Goal: Task Accomplishment & Management: Complete application form

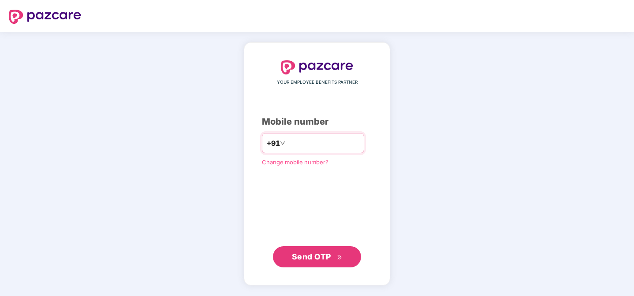
click at [311, 144] on input "number" at bounding box center [323, 143] width 72 height 14
type input "**********"
click at [311, 254] on span "Send OTP" at bounding box center [311, 256] width 39 height 9
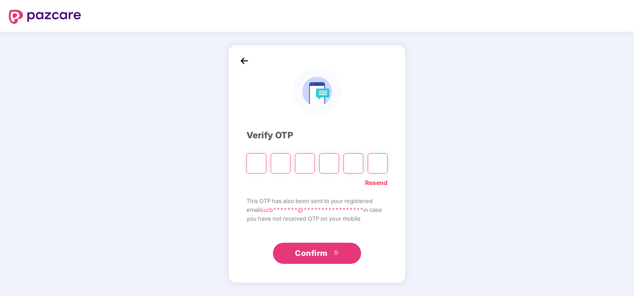
type input "*"
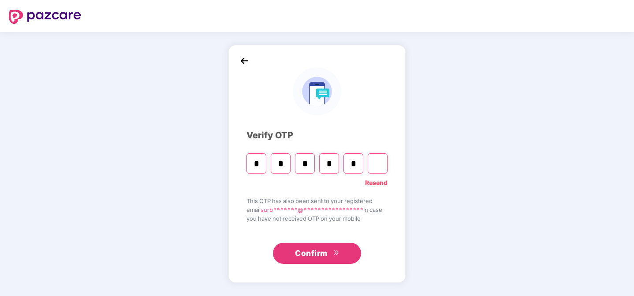
type input "*"
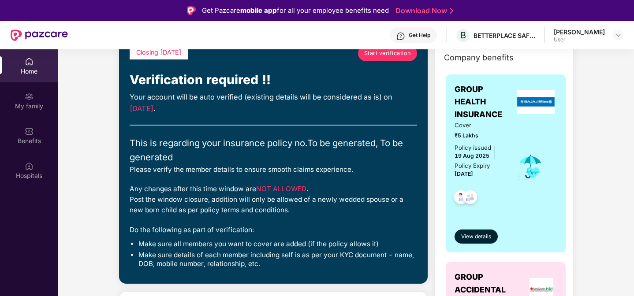
scroll to position [49, 0]
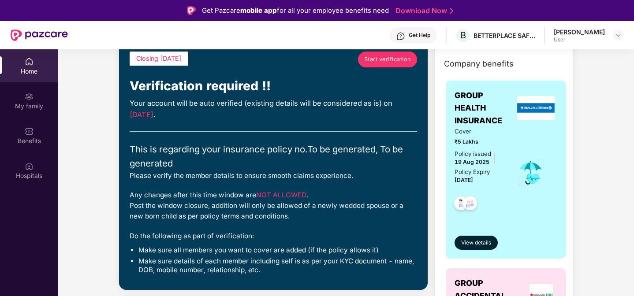
click at [387, 60] on span "Start verification" at bounding box center [387, 59] width 47 height 9
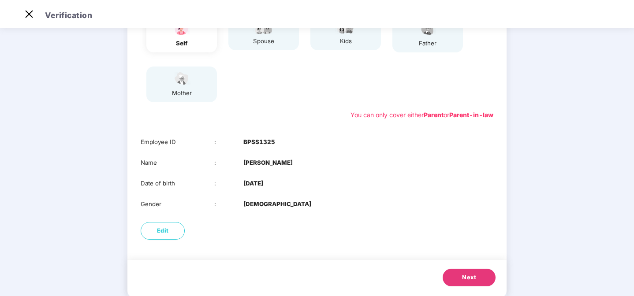
scroll to position [127, 0]
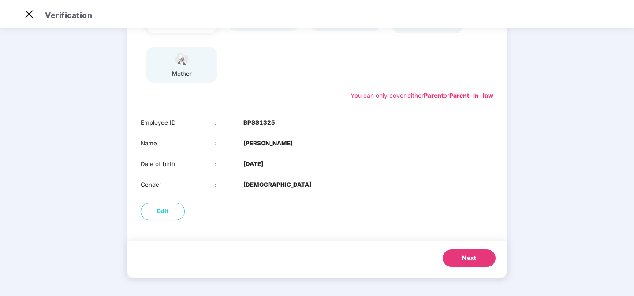
click at [471, 259] on span "Next" at bounding box center [469, 258] width 14 height 9
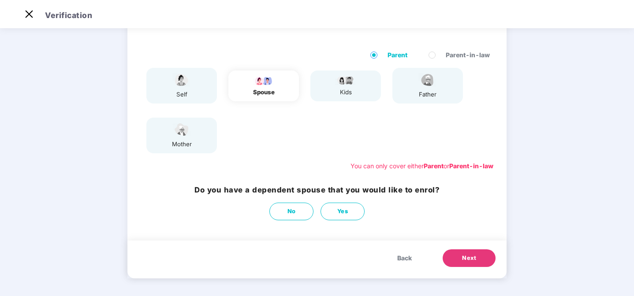
scroll to position [56, 0]
click at [284, 210] on button "No" at bounding box center [292, 212] width 44 height 18
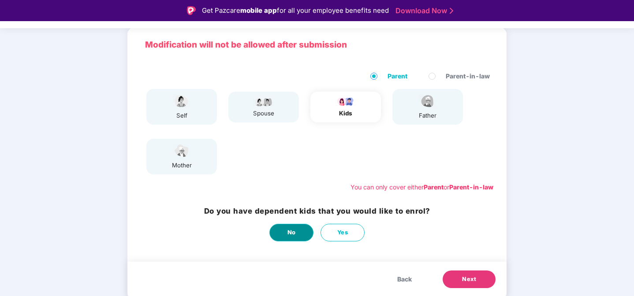
click at [297, 232] on button "No" at bounding box center [292, 233] width 44 height 18
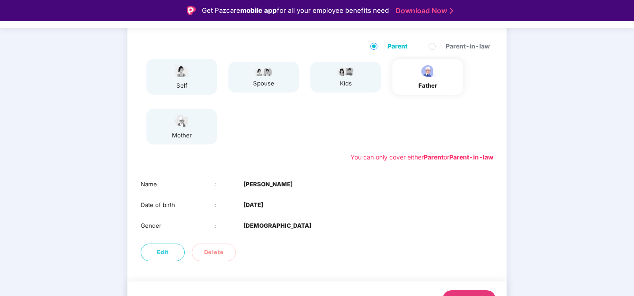
scroll to position [106, 0]
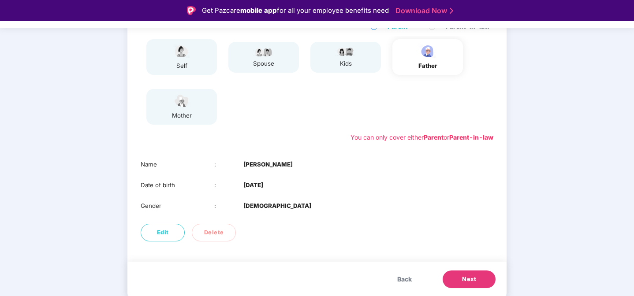
click at [465, 277] on span "Next" at bounding box center [469, 279] width 14 height 9
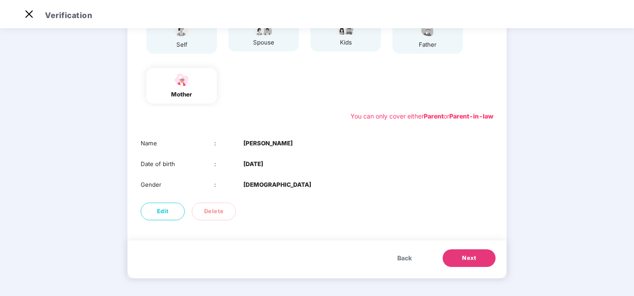
click at [469, 255] on span "Next" at bounding box center [469, 258] width 14 height 9
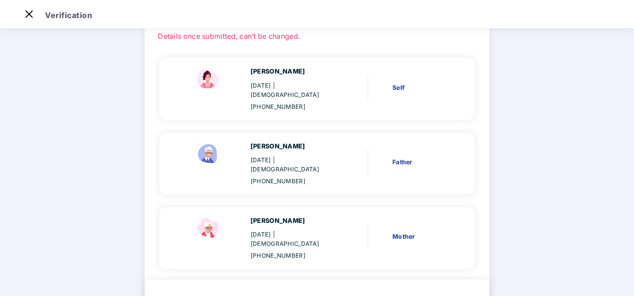
scroll to position [67, 0]
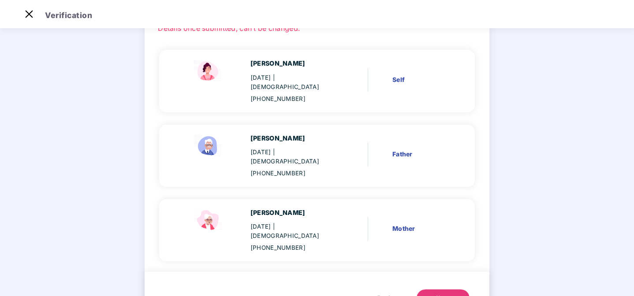
click at [447, 290] on button "Next" at bounding box center [443, 299] width 53 height 18
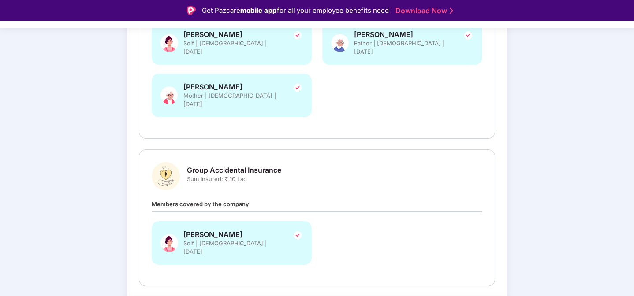
scroll to position [218, 0]
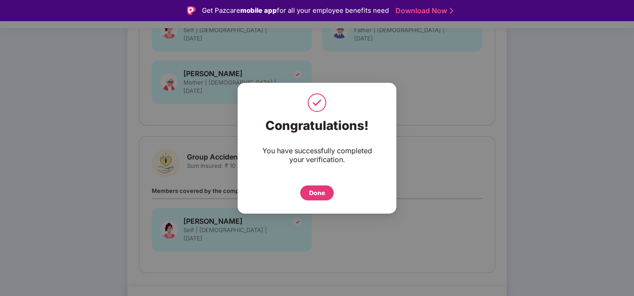
click at [318, 191] on div "Done" at bounding box center [317, 193] width 16 height 10
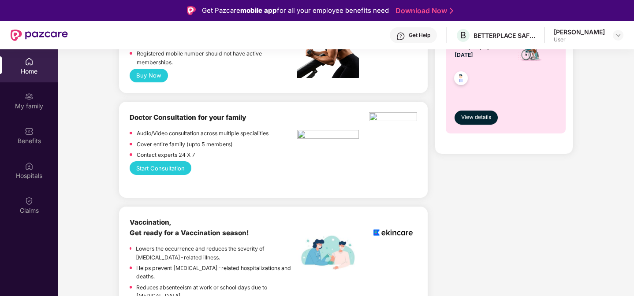
scroll to position [430, 0]
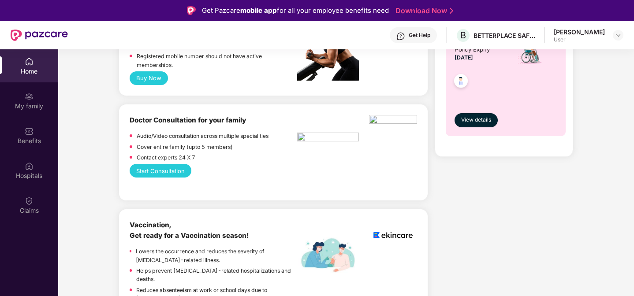
click at [359, 180] on div "Doctor Consultation for your family Audio/Video consultation across multiple sp…" at bounding box center [274, 152] width 288 height 75
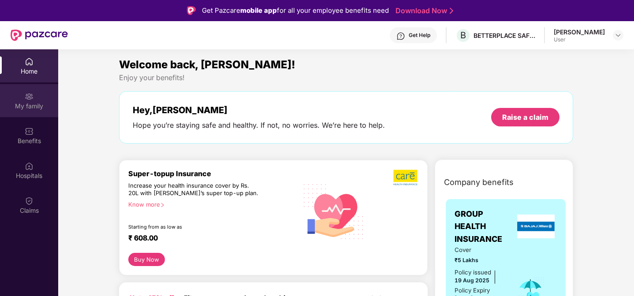
click at [30, 98] on img at bounding box center [29, 96] width 9 height 9
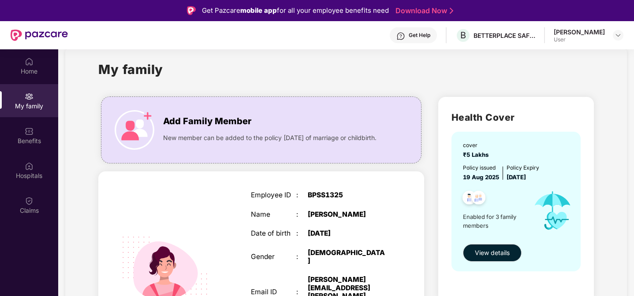
scroll to position [11, 0]
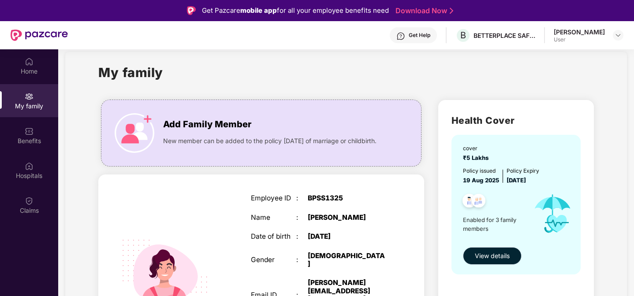
click at [482, 261] on span "View details" at bounding box center [492, 256] width 35 height 10
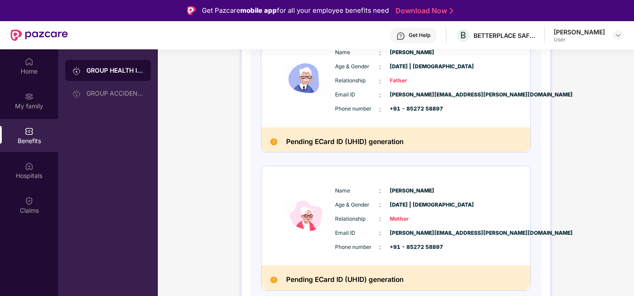
scroll to position [49, 0]
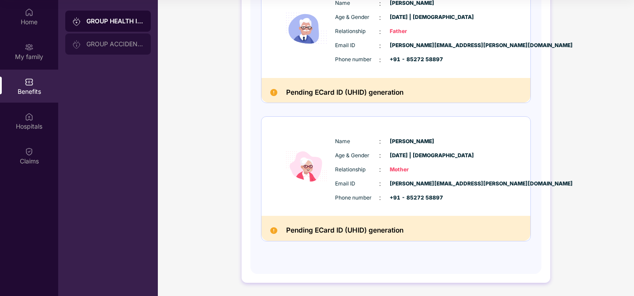
click at [103, 42] on div "GROUP ACCIDENTAL INSURANCE" at bounding box center [114, 44] width 57 height 7
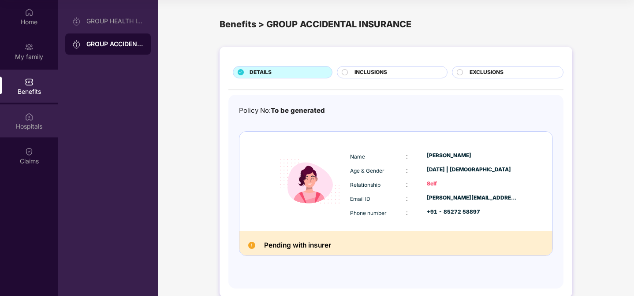
click at [25, 113] on img at bounding box center [29, 117] width 9 height 9
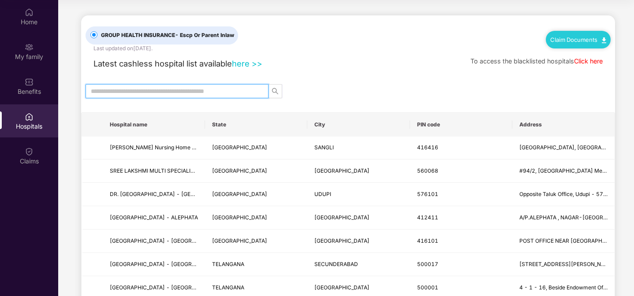
click at [209, 91] on input "text" at bounding box center [173, 91] width 165 height 10
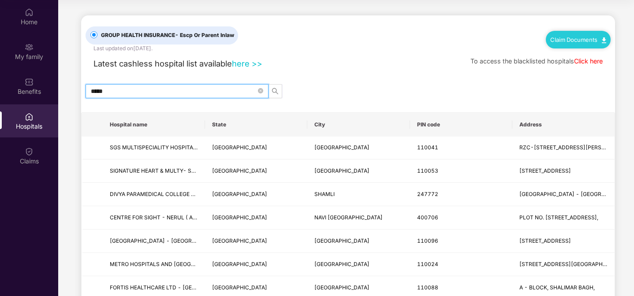
type input "*****"
click at [204, 125] on th "Hospital name" at bounding box center [154, 125] width 102 height 24
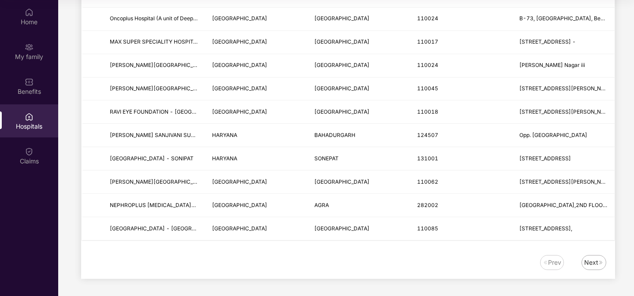
scroll to position [907, 0]
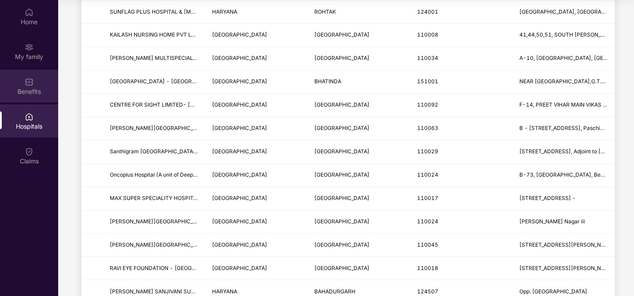
click at [30, 84] on img at bounding box center [29, 82] width 9 height 9
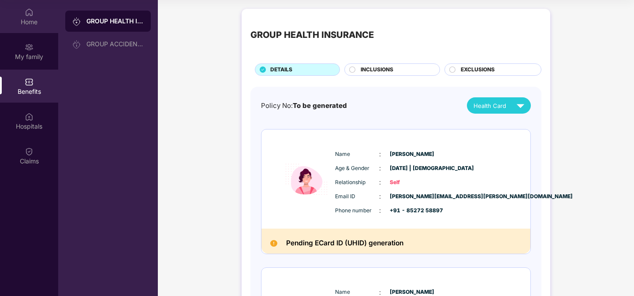
click at [25, 9] on img at bounding box center [29, 12] width 9 height 9
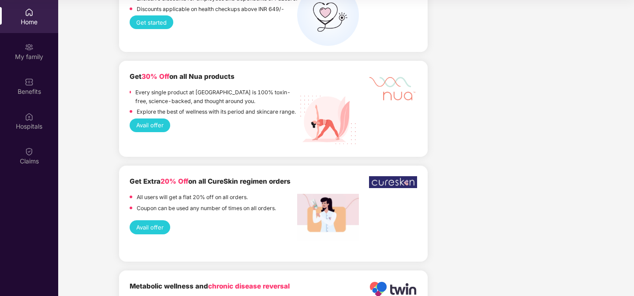
scroll to position [900, 0]
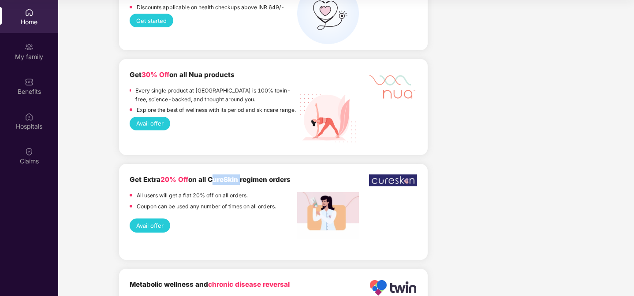
drag, startPoint x: 212, startPoint y: 164, endPoint x: 244, endPoint y: 165, distance: 31.3
click at [244, 176] on b "Get Extra 20% Off on all CureSkin regimen orders" at bounding box center [210, 180] width 161 height 8
copy b "CureSkin"
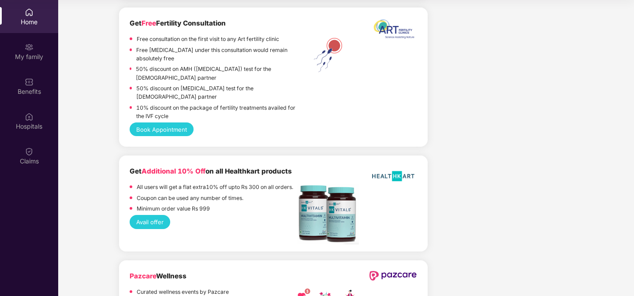
scroll to position [1827, 0]
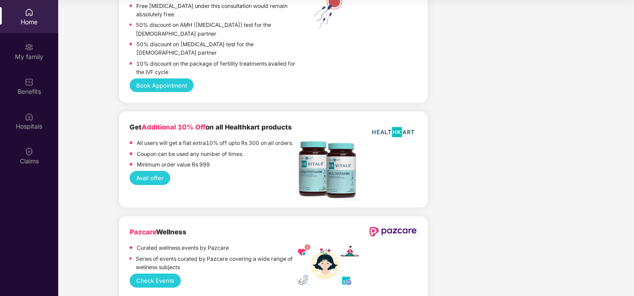
click at [172, 274] on button "Check Events" at bounding box center [155, 281] width 51 height 14
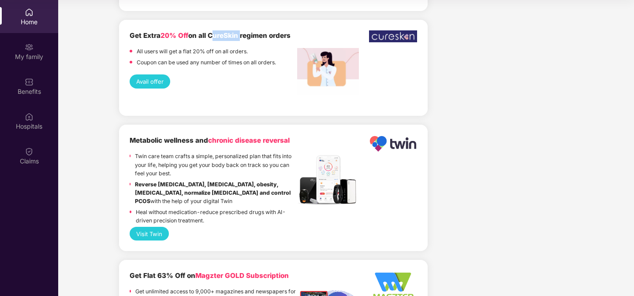
scroll to position [1046, 0]
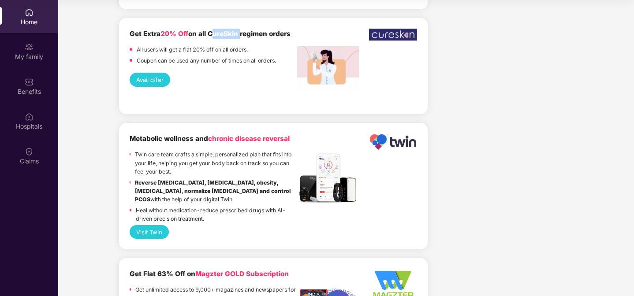
click at [151, 225] on button "Visit Twin" at bounding box center [149, 232] width 39 height 14
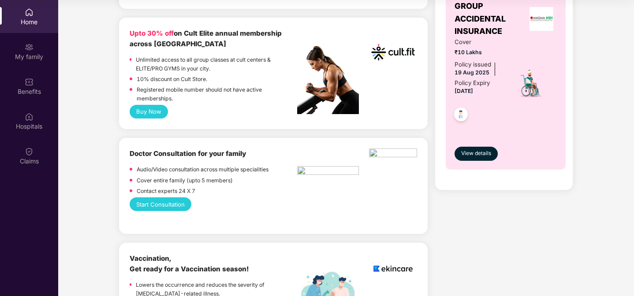
scroll to position [347, 0]
click at [164, 201] on button "Start Consultation" at bounding box center [161, 205] width 62 height 14
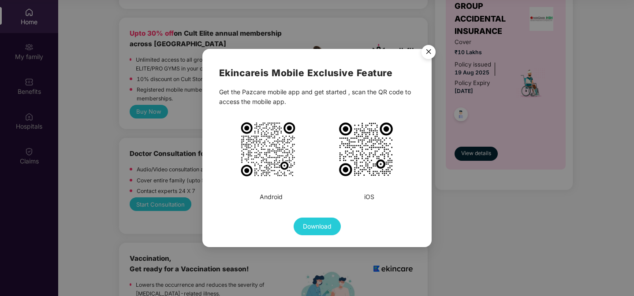
click at [431, 48] on img "Close" at bounding box center [428, 53] width 25 height 25
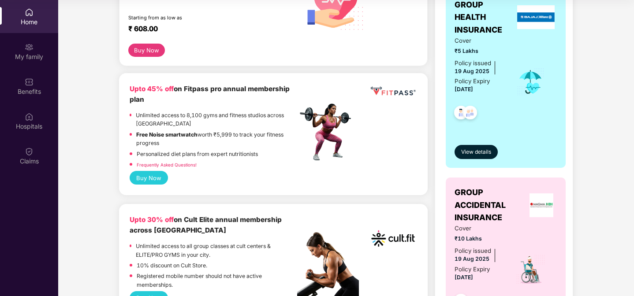
scroll to position [160, 0]
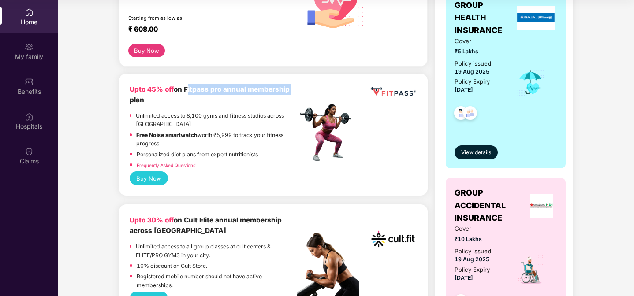
drag, startPoint x: 187, startPoint y: 90, endPoint x: 296, endPoint y: 91, distance: 108.6
click at [296, 91] on div "Upto 45% off on Fitpass pro annual membership plan" at bounding box center [214, 94] width 168 height 21
copy b "Fitpass pro annual membership"
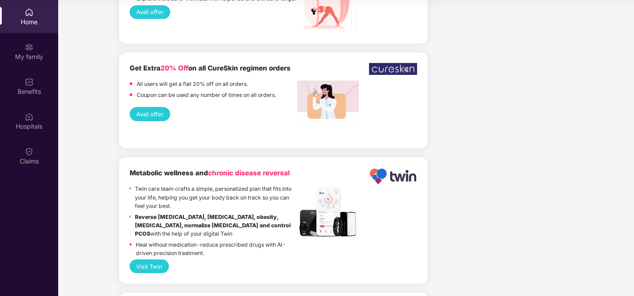
scroll to position [1030, 0]
